Goal: Information Seeking & Learning: Learn about a topic

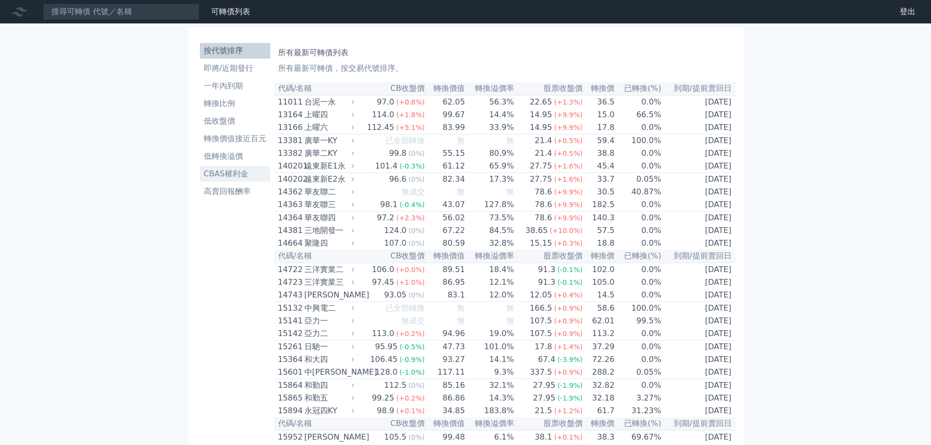
click at [231, 174] on li "CBAS權利金" at bounding box center [235, 174] width 70 height 12
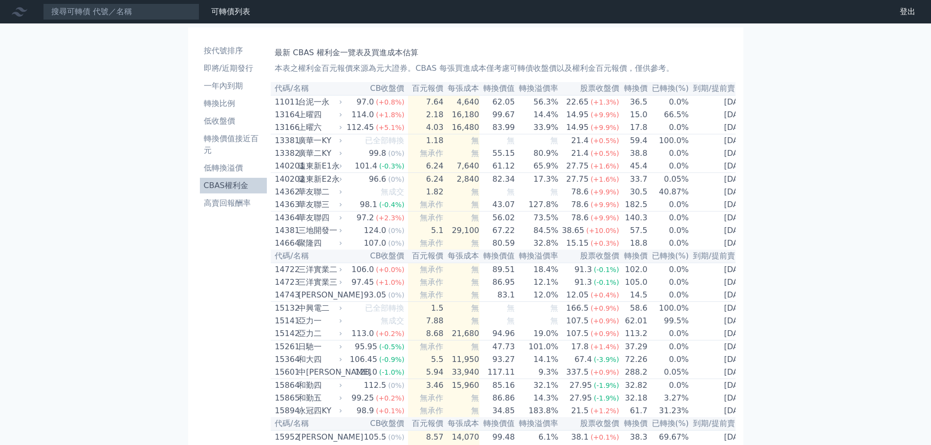
click at [228, 202] on li "高賣回報酬率" at bounding box center [233, 203] width 67 height 12
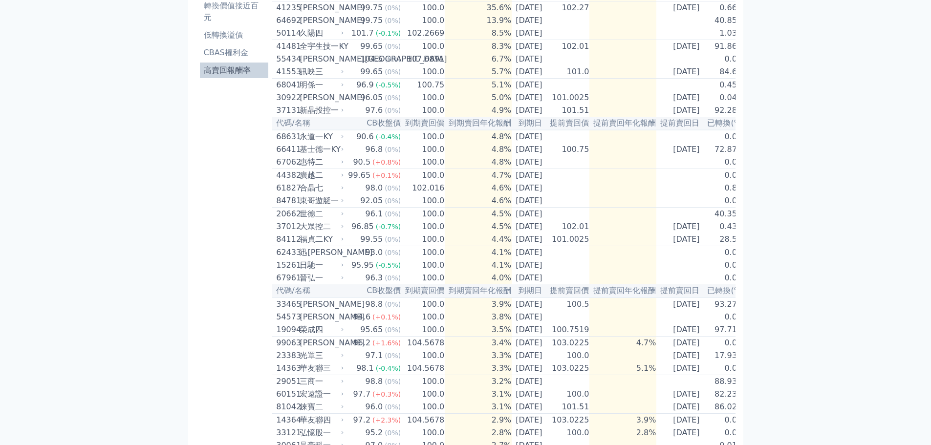
scroll to position [147, 0]
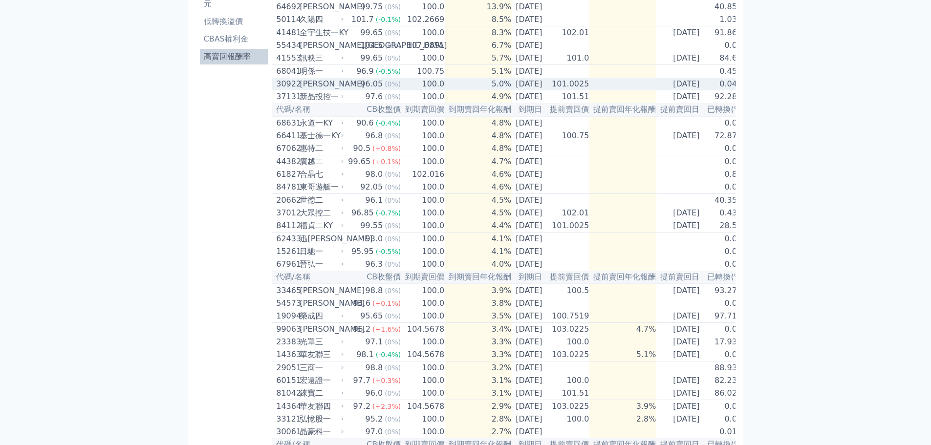
click at [330, 90] on div "[PERSON_NAME]" at bounding box center [321, 84] width 42 height 12
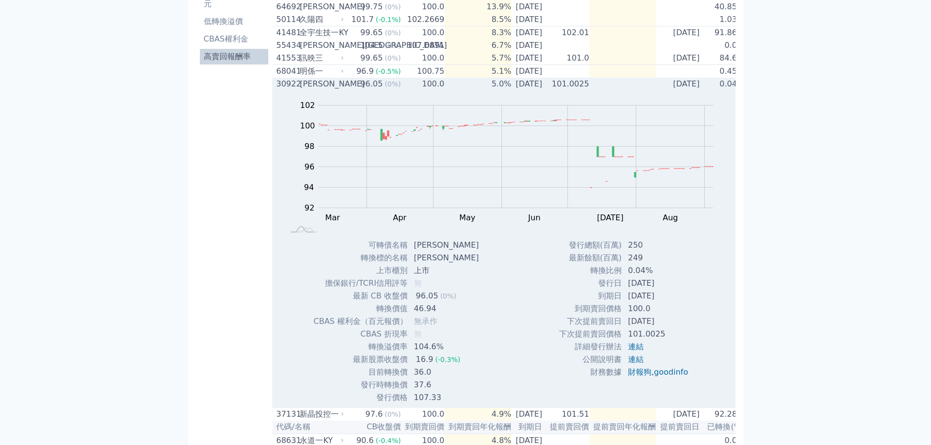
click at [330, 90] on div "[PERSON_NAME]" at bounding box center [321, 84] width 42 height 12
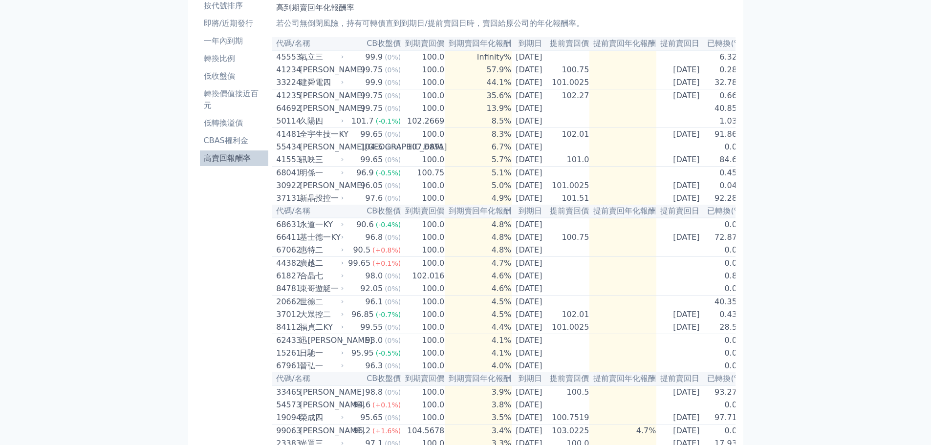
scroll to position [0, 0]
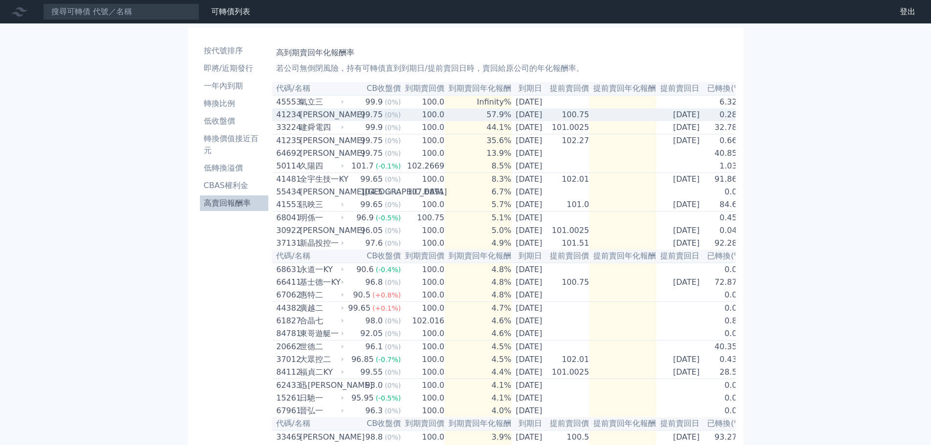
click at [306, 121] on div "[PERSON_NAME]" at bounding box center [321, 115] width 42 height 12
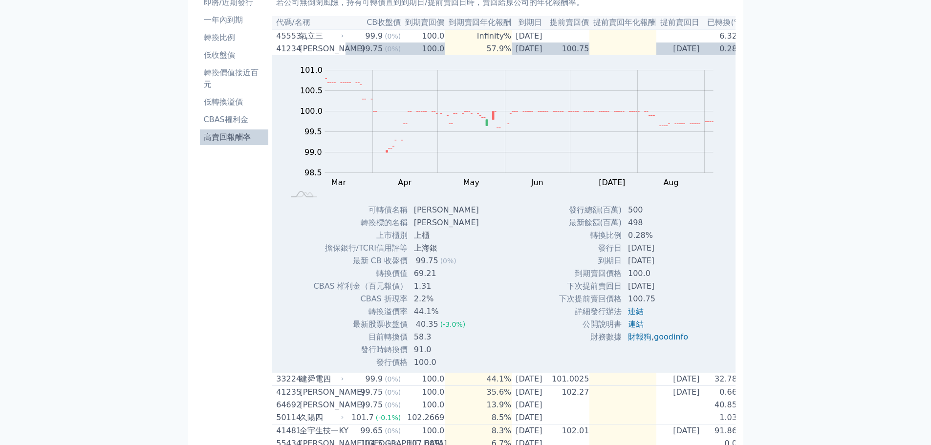
scroll to position [49, 0]
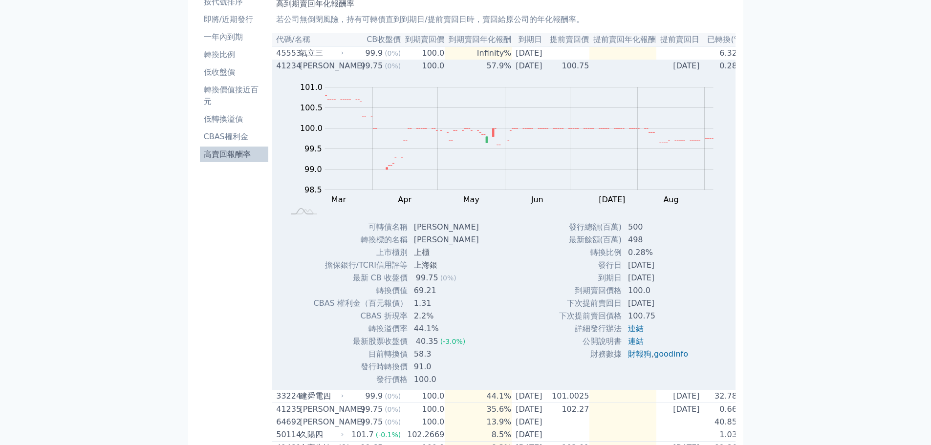
click at [332, 66] on div "[PERSON_NAME]" at bounding box center [321, 66] width 42 height 12
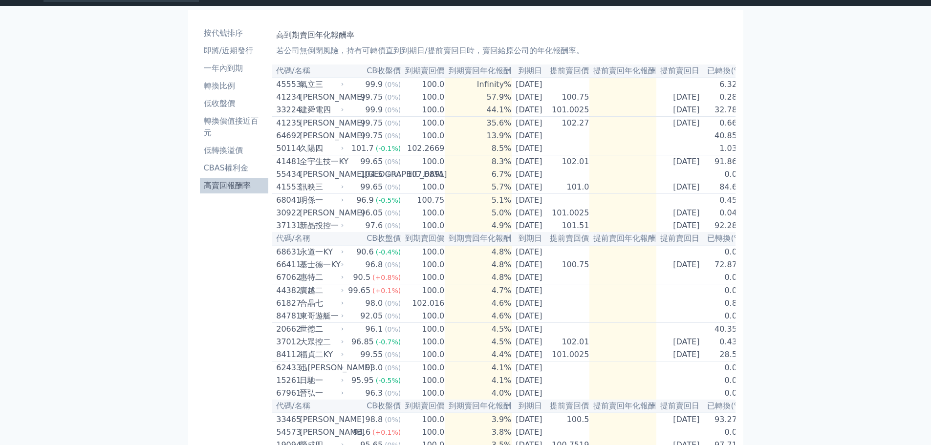
scroll to position [0, 0]
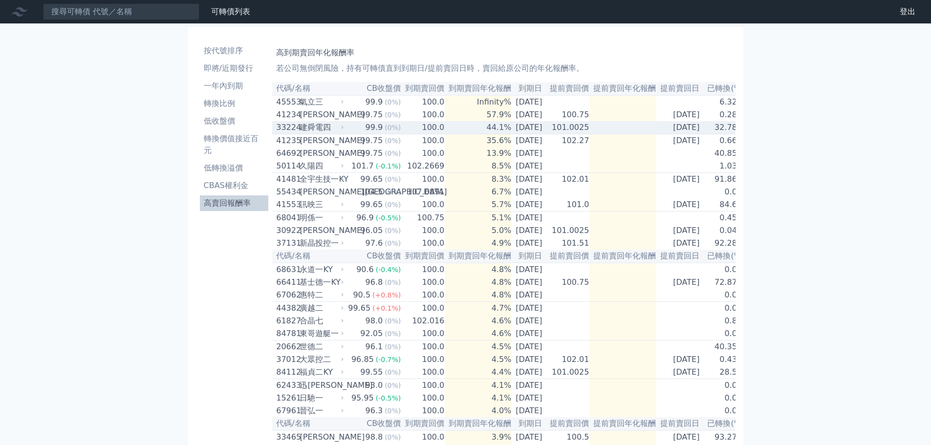
click at [373, 133] on div "99.9" at bounding box center [374, 128] width 21 height 12
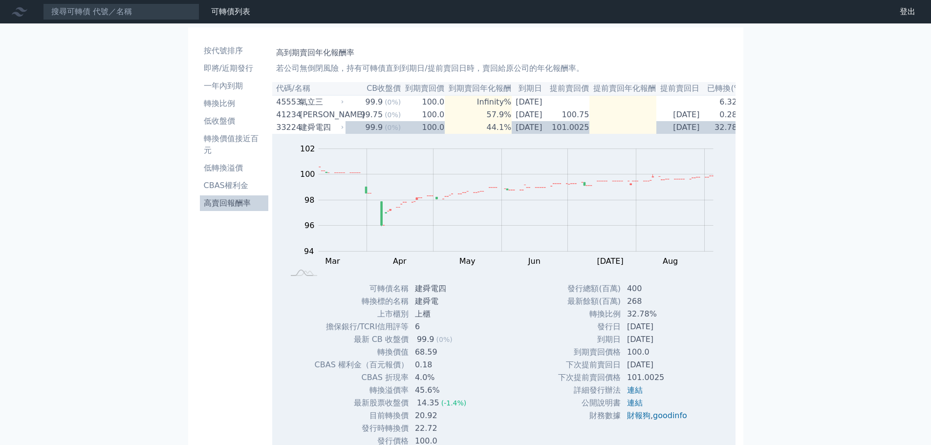
scroll to position [49, 0]
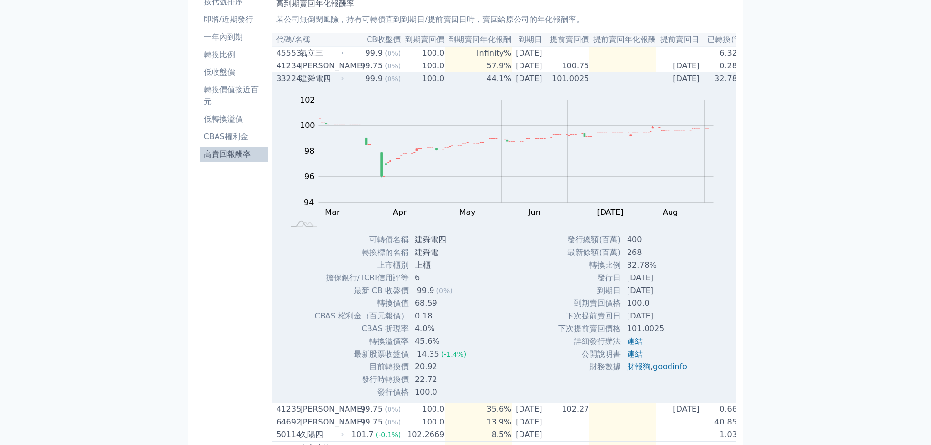
click at [328, 82] on div "建舜電四" at bounding box center [321, 79] width 42 height 12
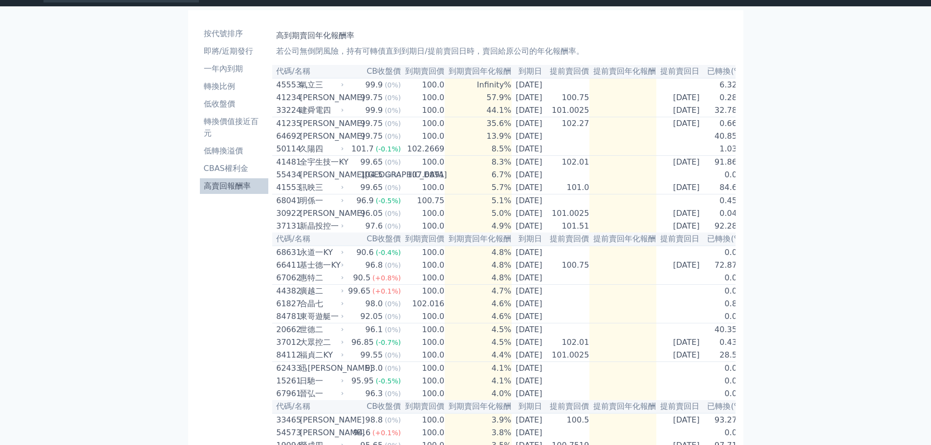
scroll to position [0, 0]
